Goal: Find specific page/section: Find specific page/section

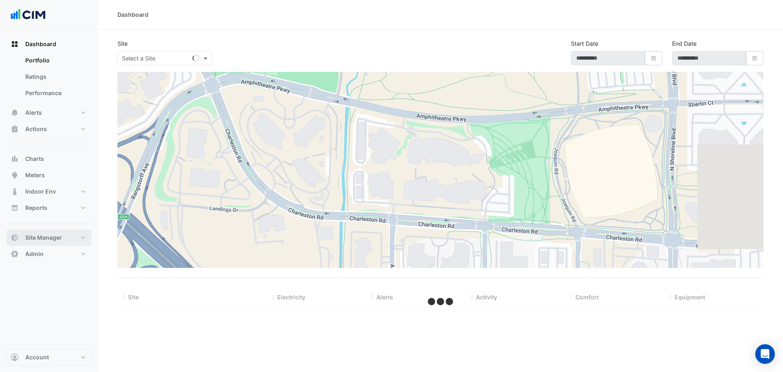
click at [57, 118] on button "Site Manager" at bounding box center [49, 237] width 85 height 16
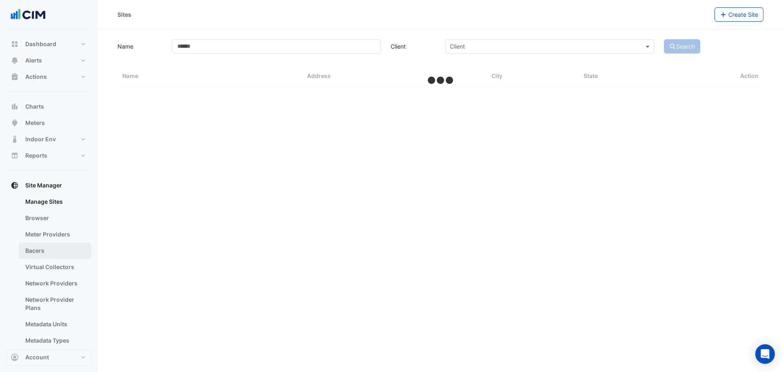
click at [58, 118] on link "Bacers" at bounding box center [55, 250] width 73 height 16
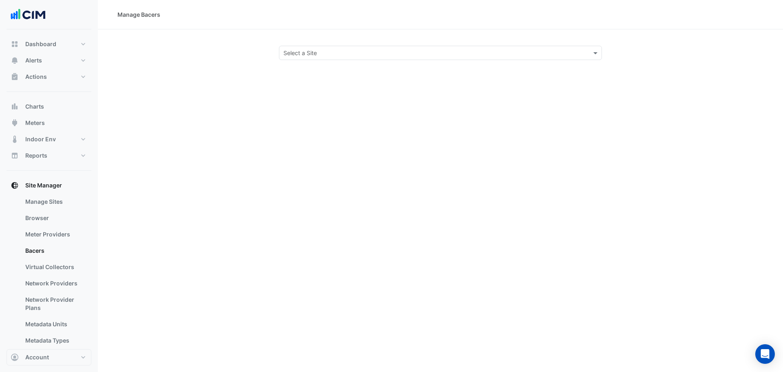
click at [309, 53] on input "text" at bounding box center [432, 53] width 298 height 9
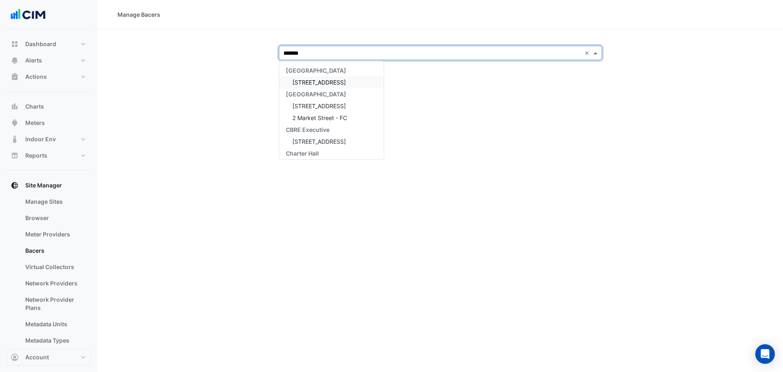
type input "********"
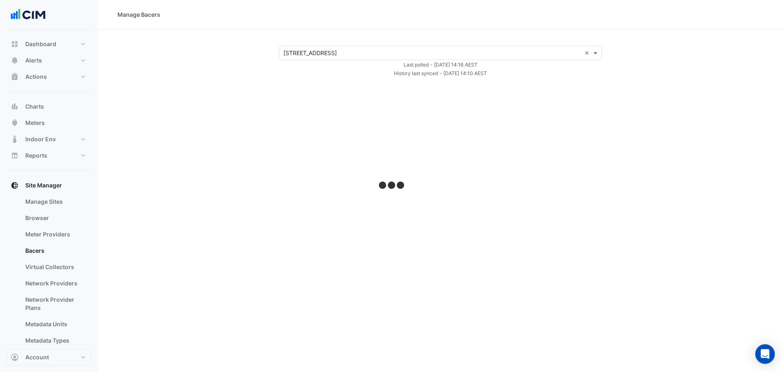
select select "***"
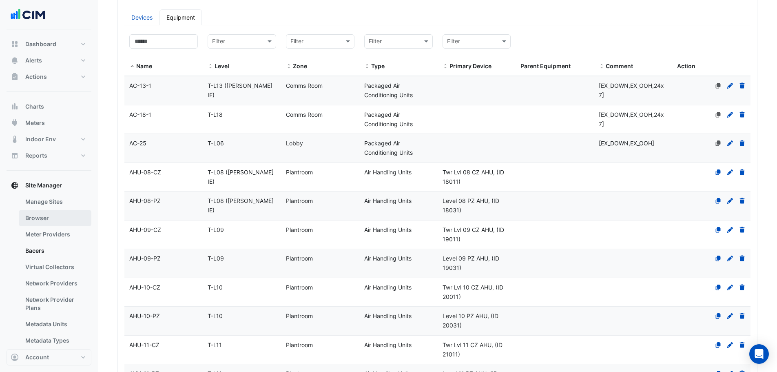
scroll to position [41, 0]
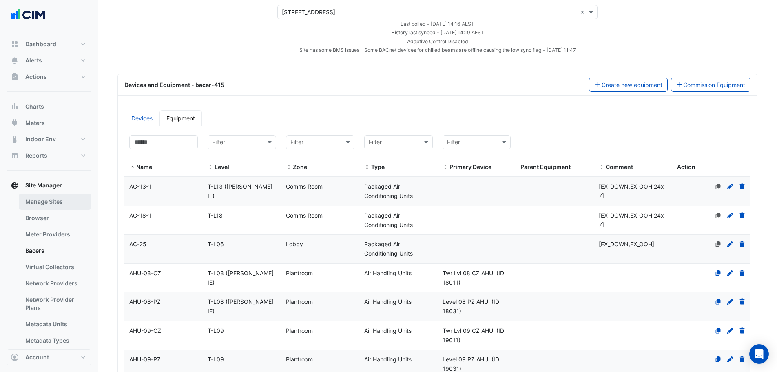
click at [62, 118] on link "Manage Sites" at bounding box center [55, 201] width 73 height 16
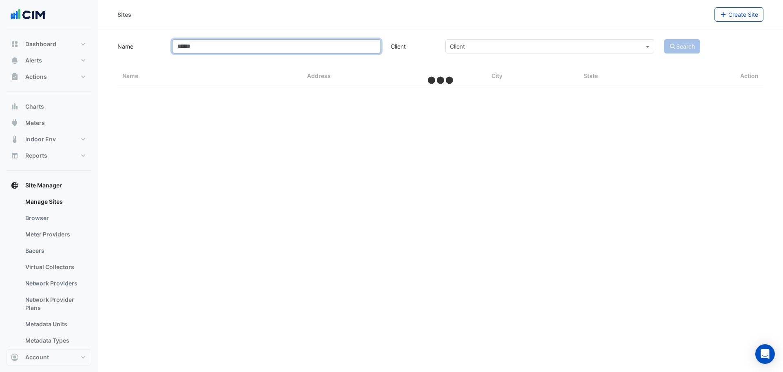
click at [284, 48] on input "Name" at bounding box center [276, 46] width 209 height 14
type input "********"
click at [309, 39] on button "Search" at bounding box center [682, 46] width 37 height 14
select select "***"
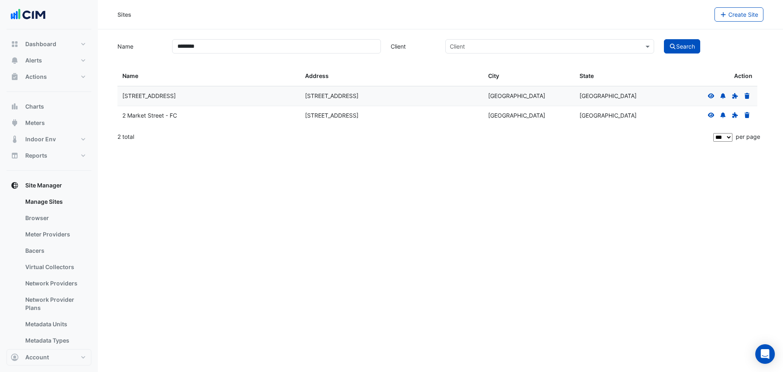
click at [309, 97] on icon at bounding box center [711, 95] width 7 height 5
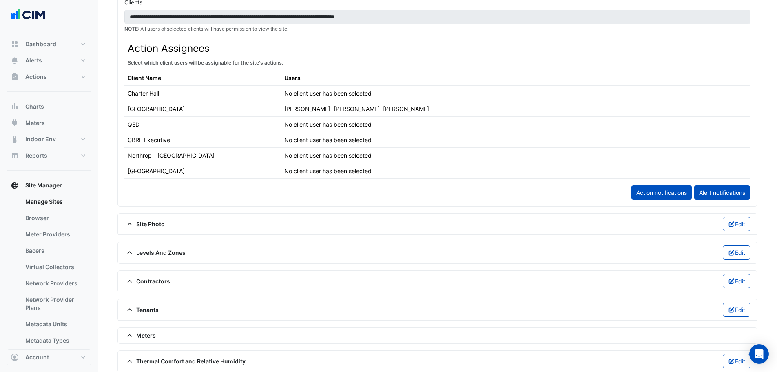
scroll to position [489, 0]
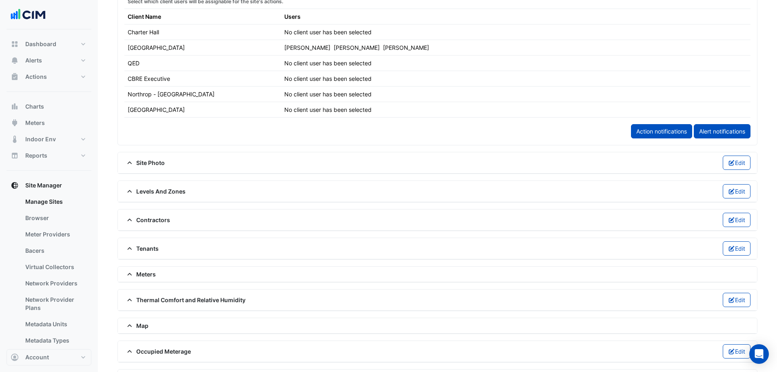
click at [168, 118] on span "Levels And Zones" at bounding box center [154, 191] width 61 height 9
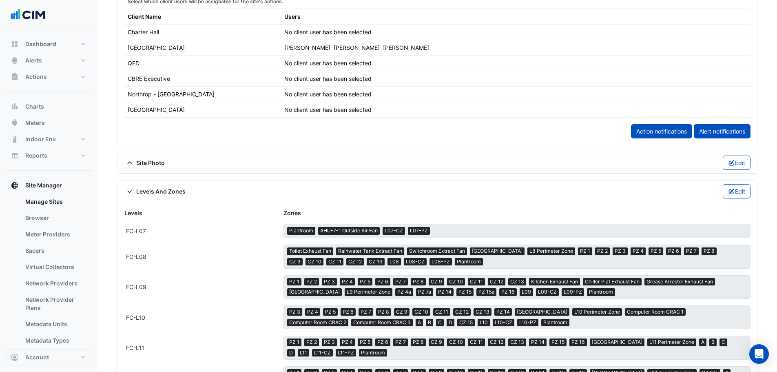
click at [169, 118] on span "Levels And Zones" at bounding box center [154, 191] width 61 height 9
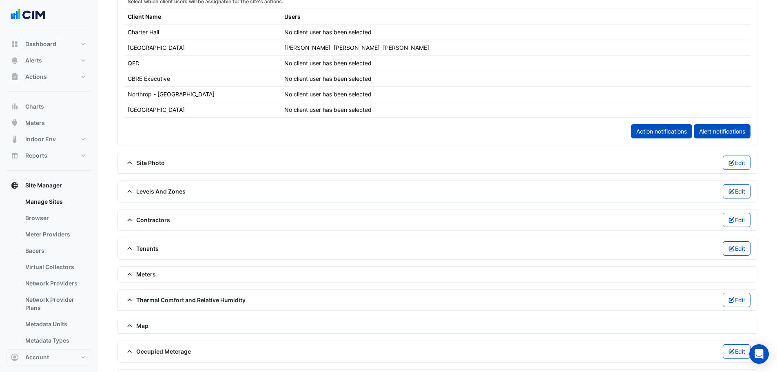
click at [149, 118] on span "Meters" at bounding box center [139, 274] width 31 height 9
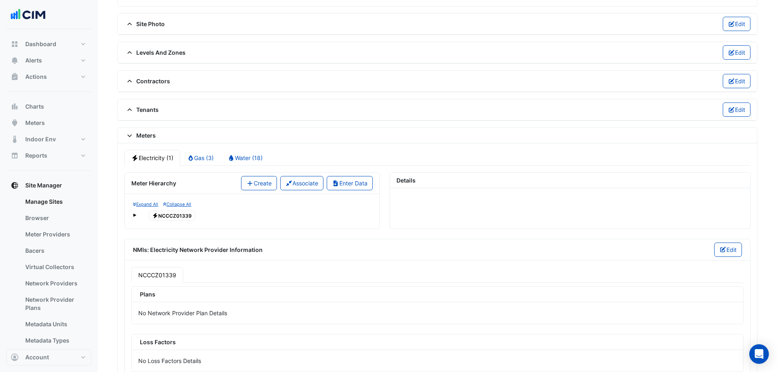
scroll to position [653, 0]
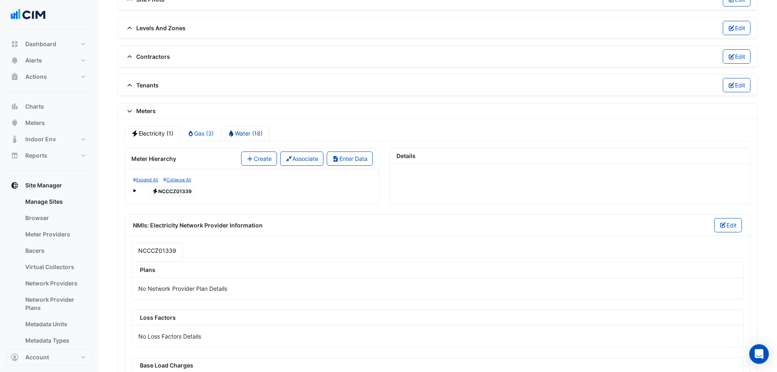
click at [253, 118] on link "Water (18)" at bounding box center [245, 133] width 49 height 16
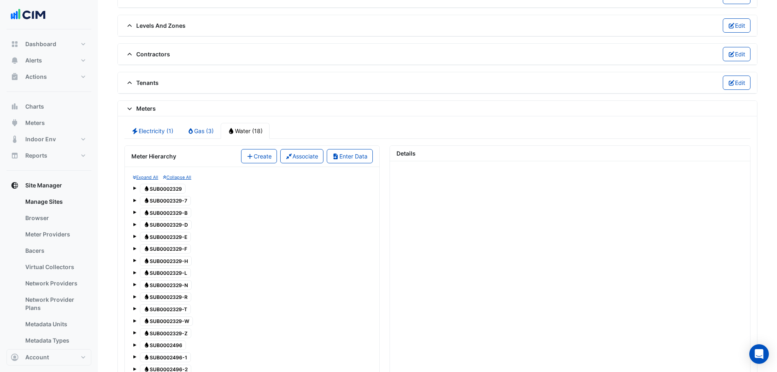
scroll to position [775, 0]
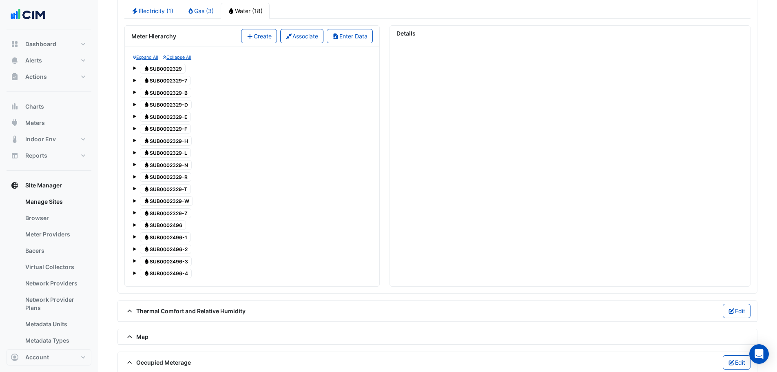
click at [137, 65] on div "Water SUB0002329" at bounding box center [252, 68] width 238 height 11
click at [134, 69] on span at bounding box center [134, 67] width 3 height 3
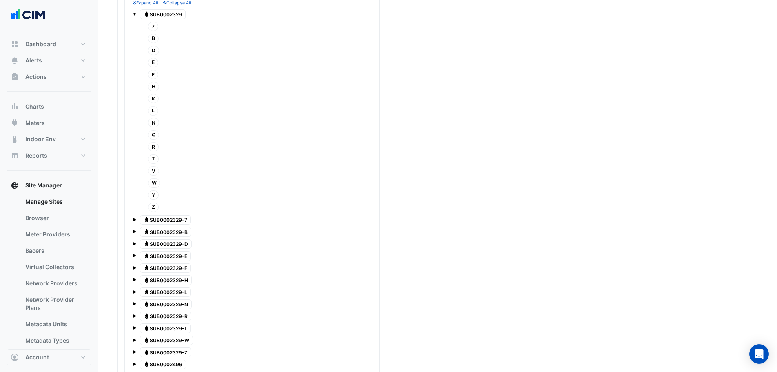
scroll to position [816, 0]
